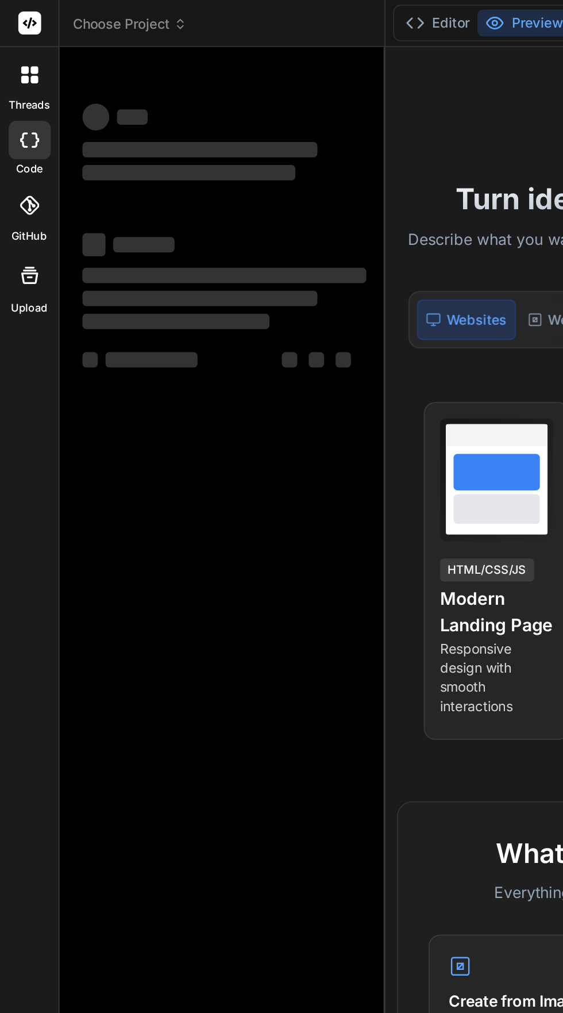
type textarea "x"
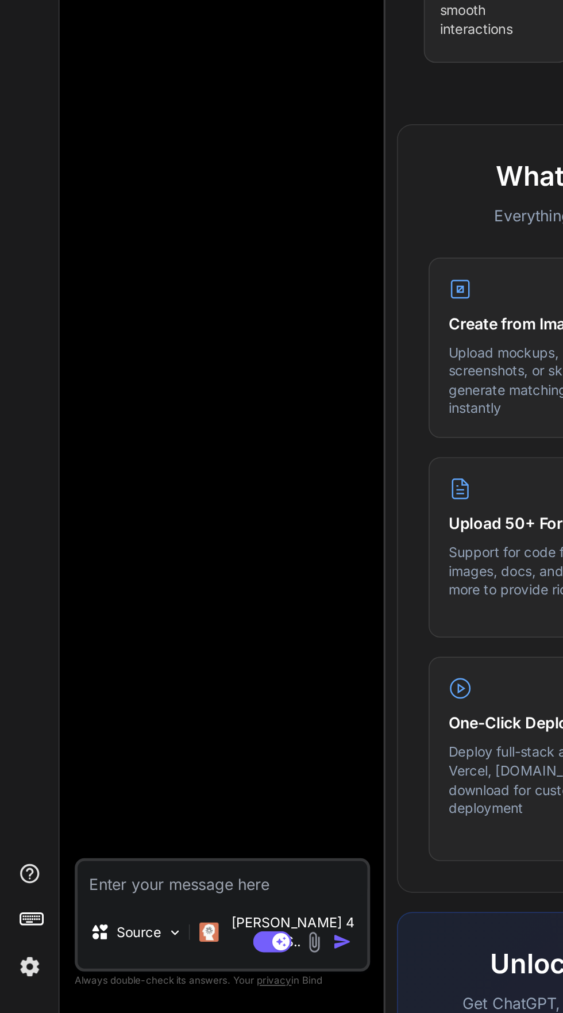
scroll to position [87, 0]
paste textarea "; ========================================================= ; lorem_ipsumdolors…"
type textarea "; ========================================================= ; lorem_ipsumdolors…"
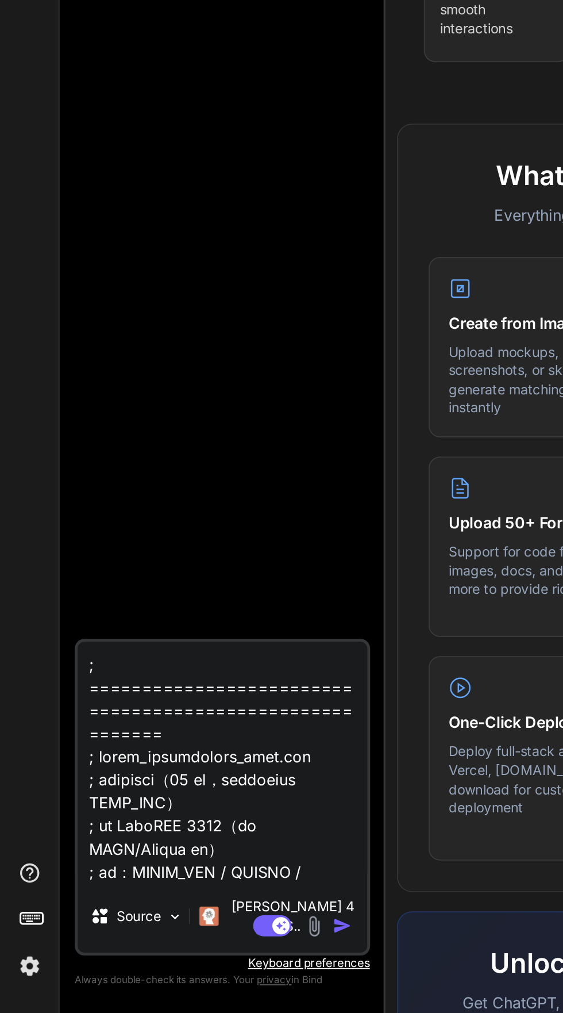
type textarea "x"
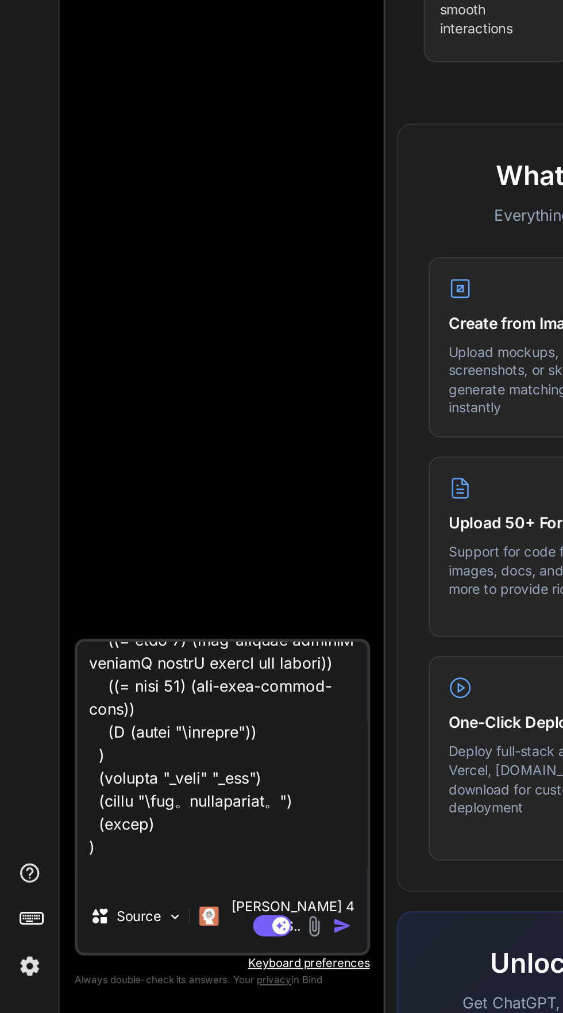
type textarea "; ========================================================= ; lorem_ipsumdolors…"
click at [207, 958] on img "button" at bounding box center [204, 960] width 11 height 11
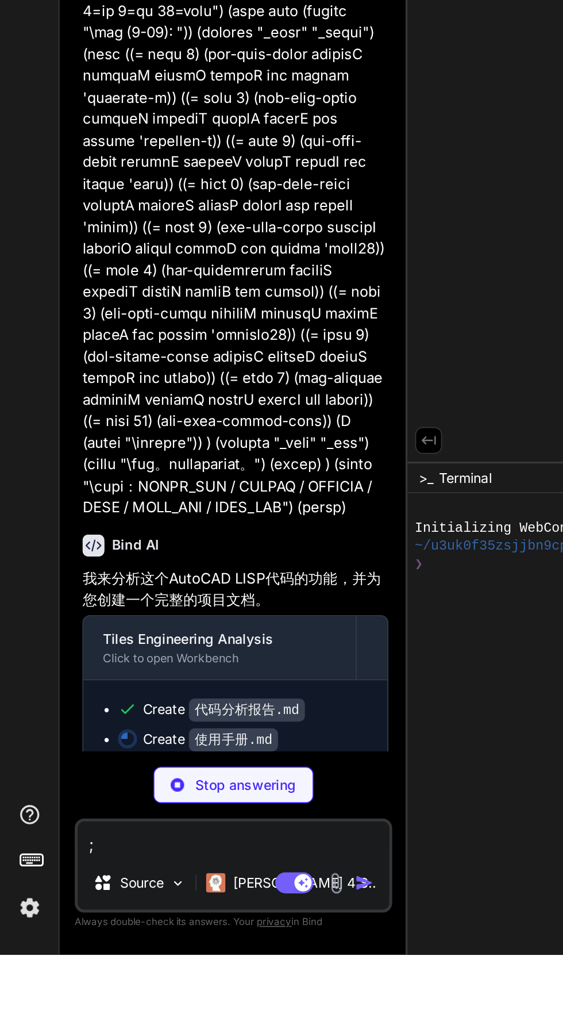
scroll to position [83, 0]
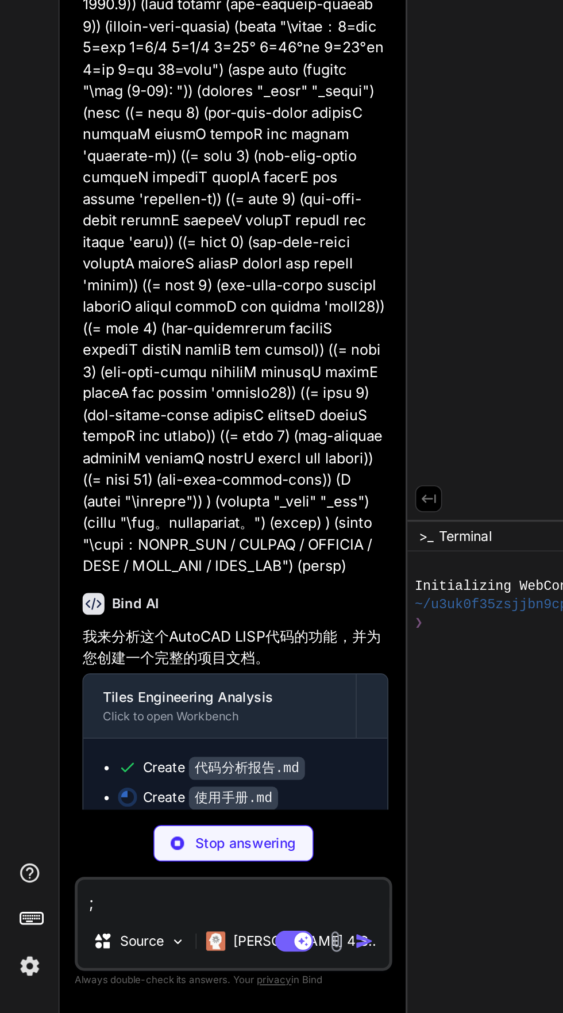
type textarea "x"
type textarea "; 保存常用的参数组合 ``` --- **技术支持**：如遇问题请检查AutoCAD版本兼容性，确保启用VLAX功能。"
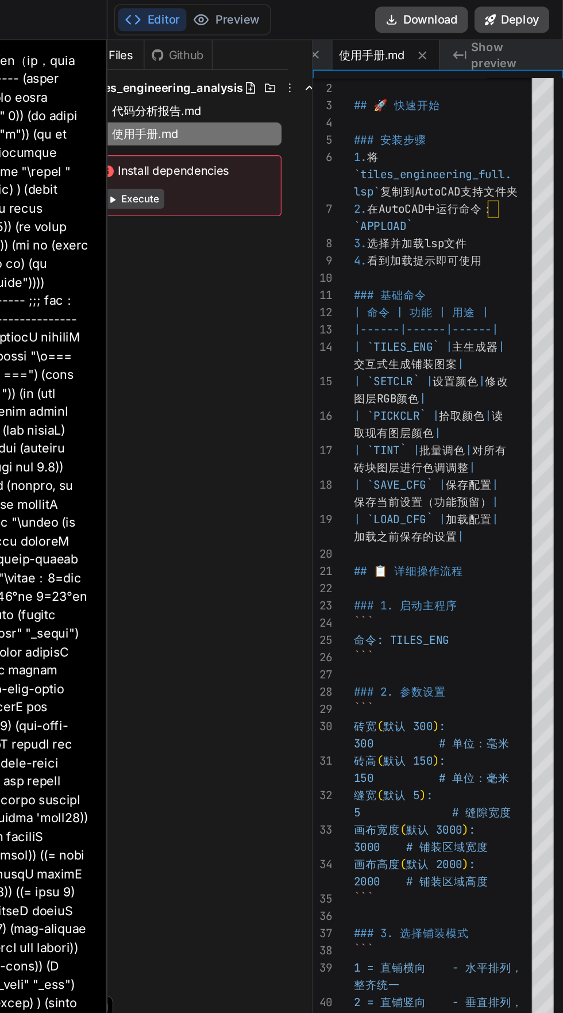
scroll to position [46, 0]
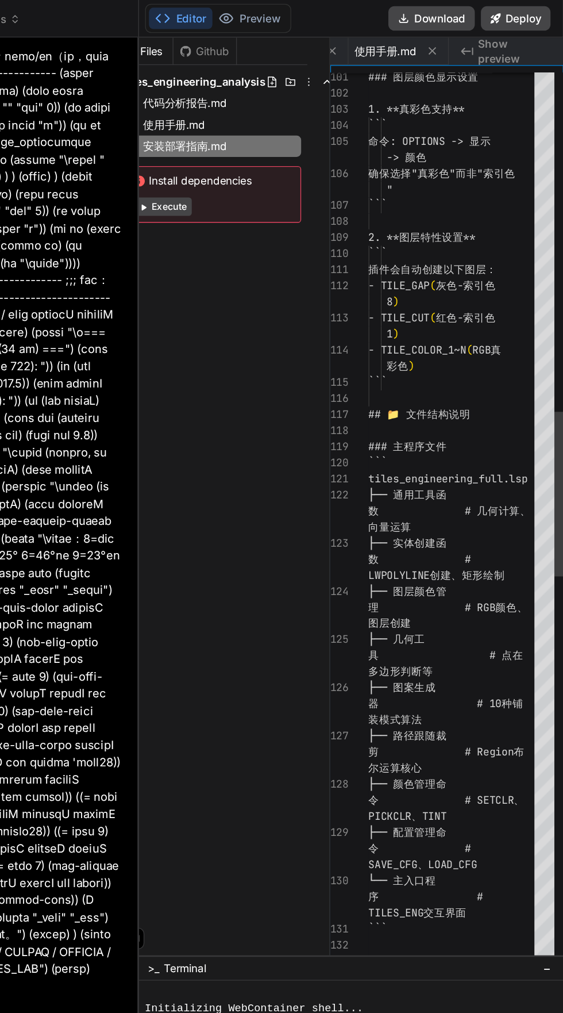
type textarea "x"
type textarea "**安装支持**：如遇技术问题，请检查AutoCAD版本兼容性，确保系统满足最低要求。建议在测试环境中先行验证功能完整性。"
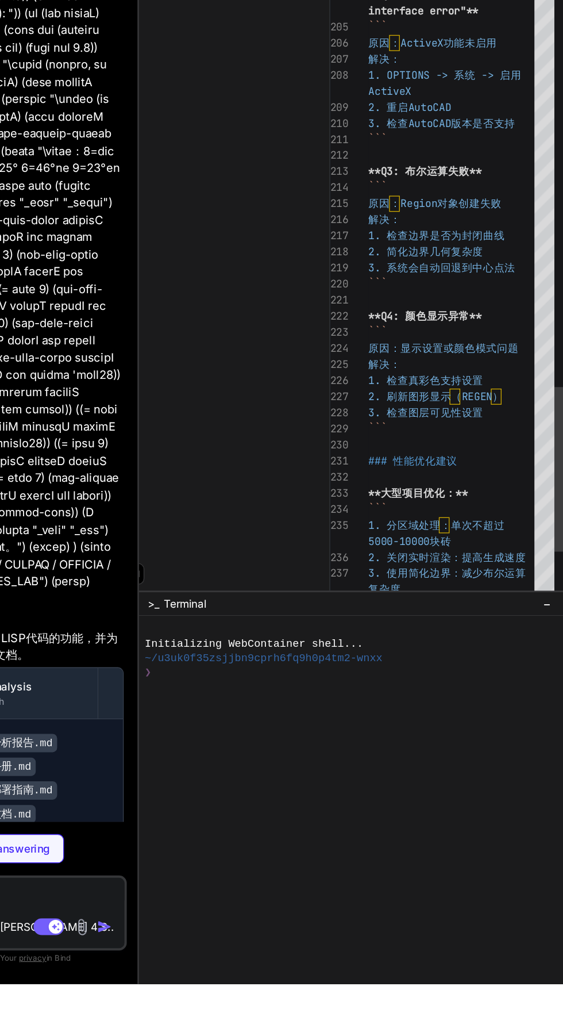
scroll to position [0, 0]
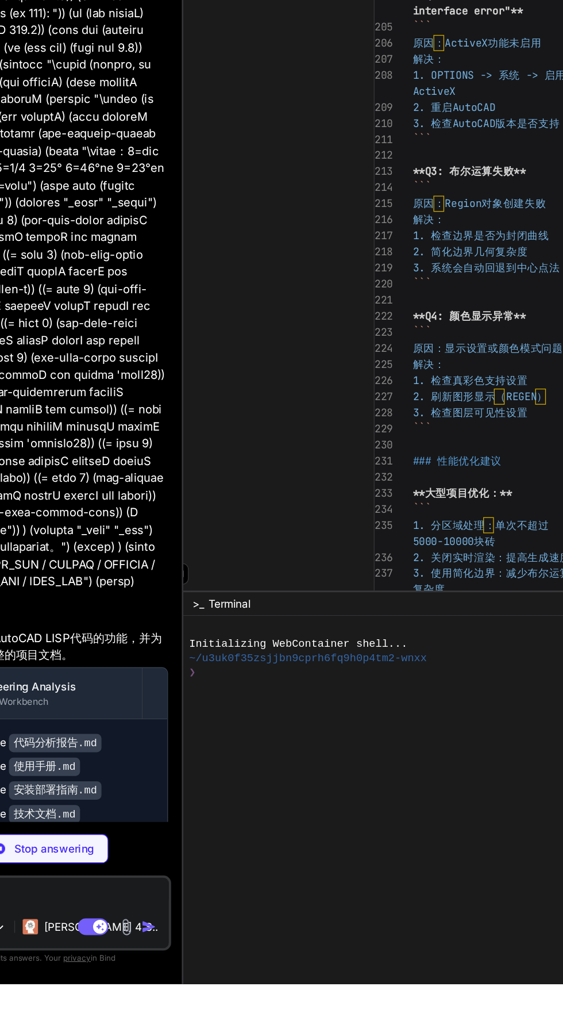
type textarea "x"
type textarea "**开发支持**：本技术文档为二次开发和定制提供详细参考。建议开发者熟悉AutoCAD LISP和VLAX编程基础。"
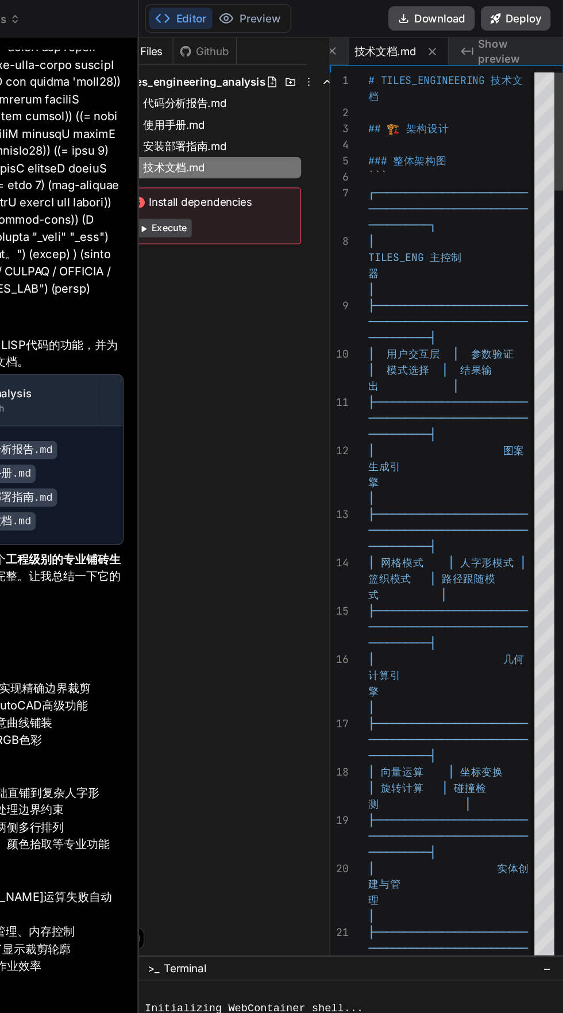
type textarea "x"
click at [261, 116] on span "安装部署指南.md" at bounding box center [279, 110] width 65 height 14
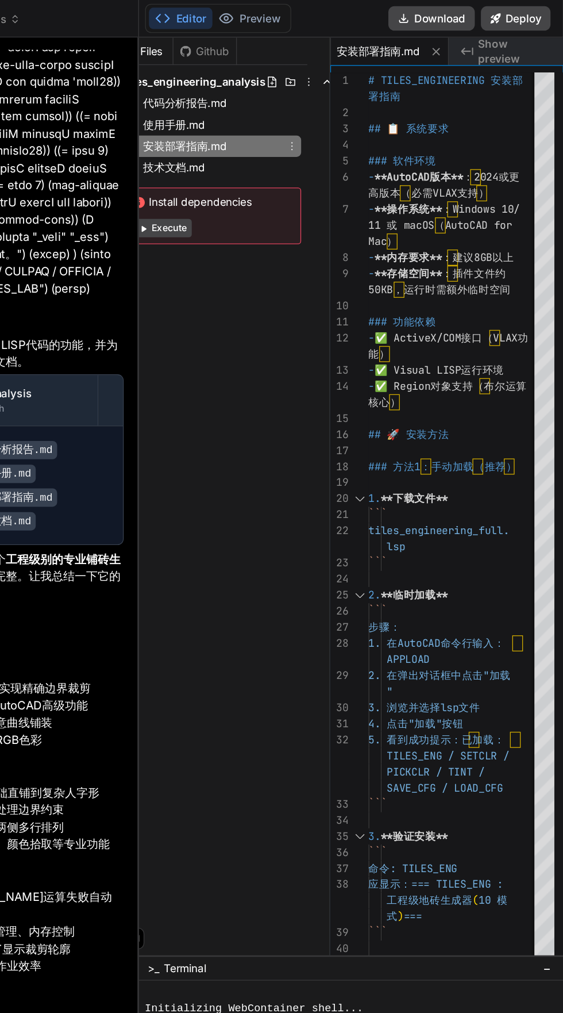
click at [257, 84] on span "代码分析报告.md" at bounding box center [279, 78] width 65 height 14
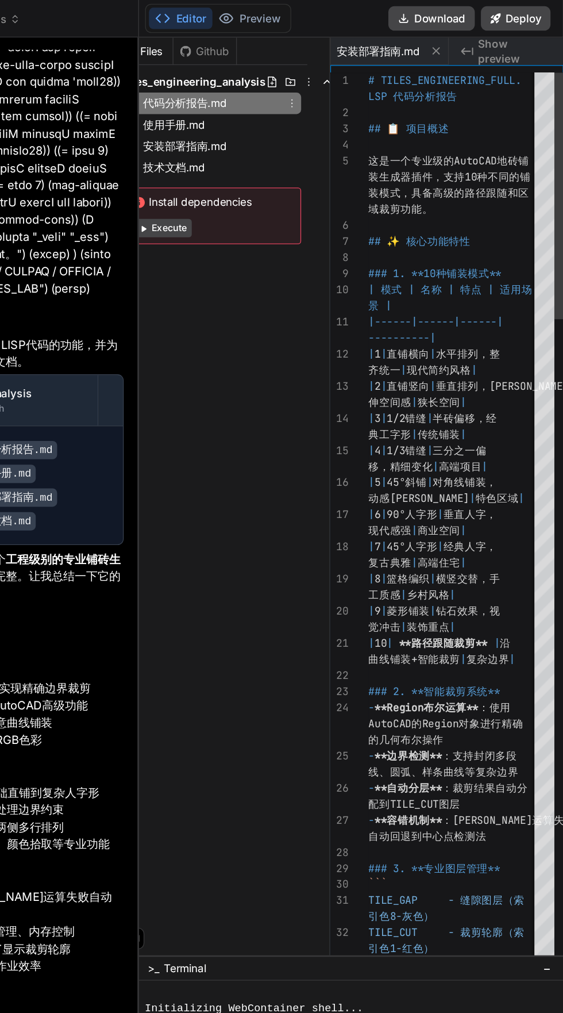
scroll to position [0, 0]
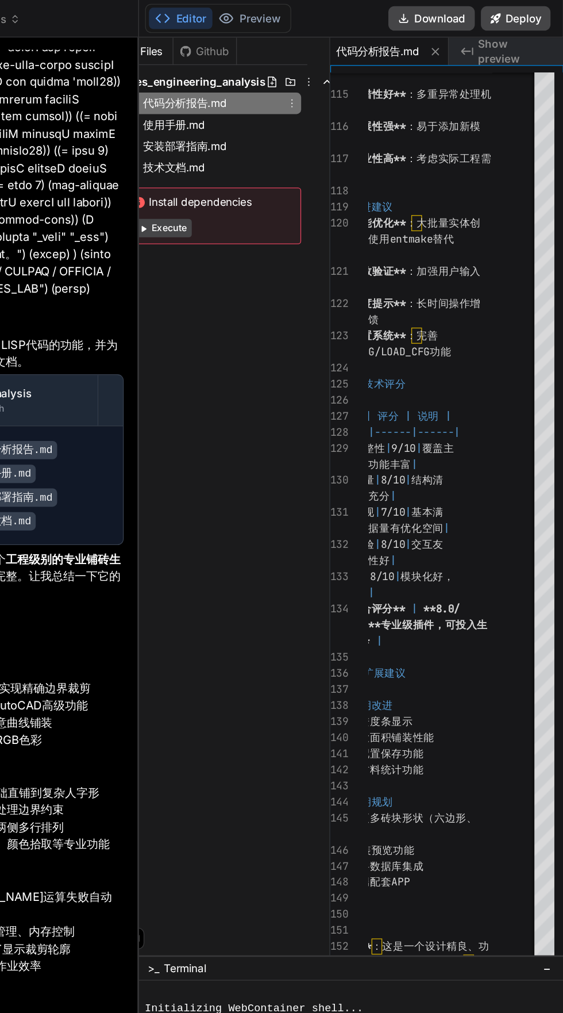
click at [261, 95] on span "使用手册.md" at bounding box center [271, 94] width 49 height 14
type textarea "; 保存常用的参数组合 ``` --- **技术支持**：如遇问题请检查AutoCAD版本兼容性，确保启用VLAX功能。"
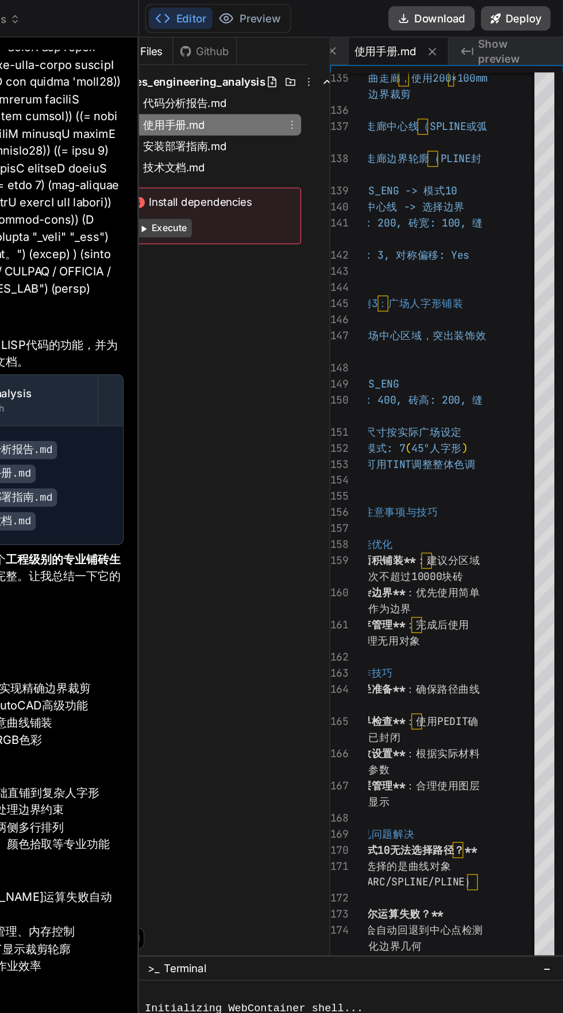
click at [264, 98] on span "使用手册.md" at bounding box center [271, 94] width 49 height 14
